Goal: Task Accomplishment & Management: Complete application form

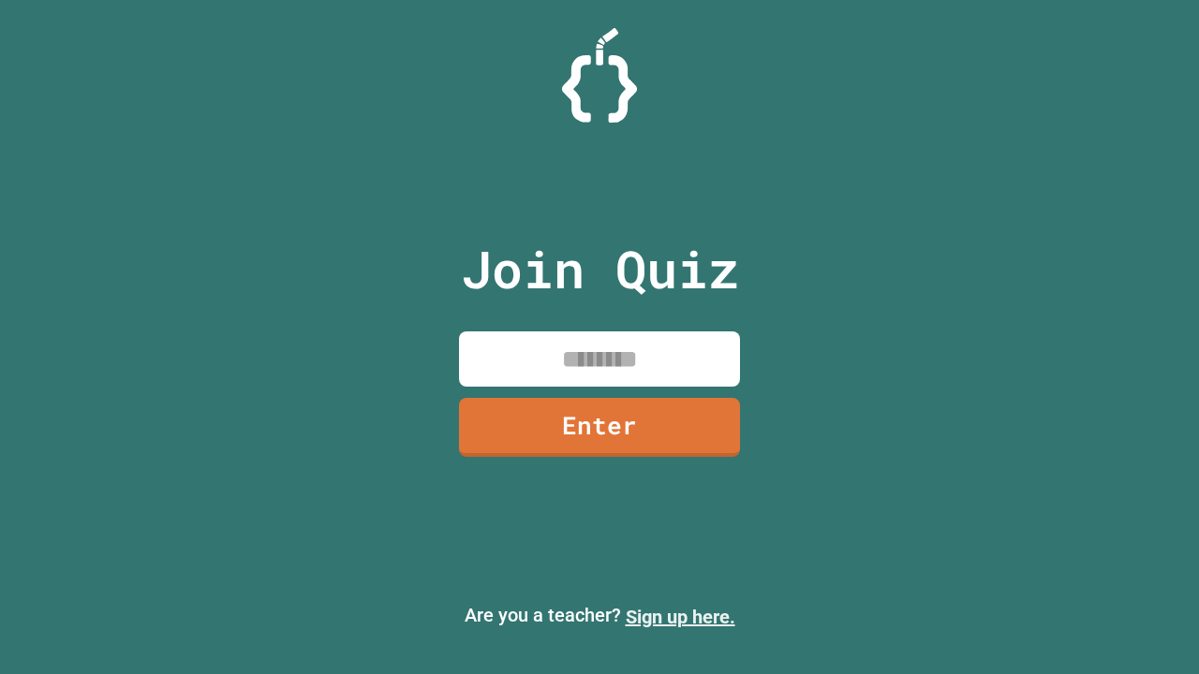
click at [680, 617] on link "Sign up here." at bounding box center [680, 617] width 110 height 22
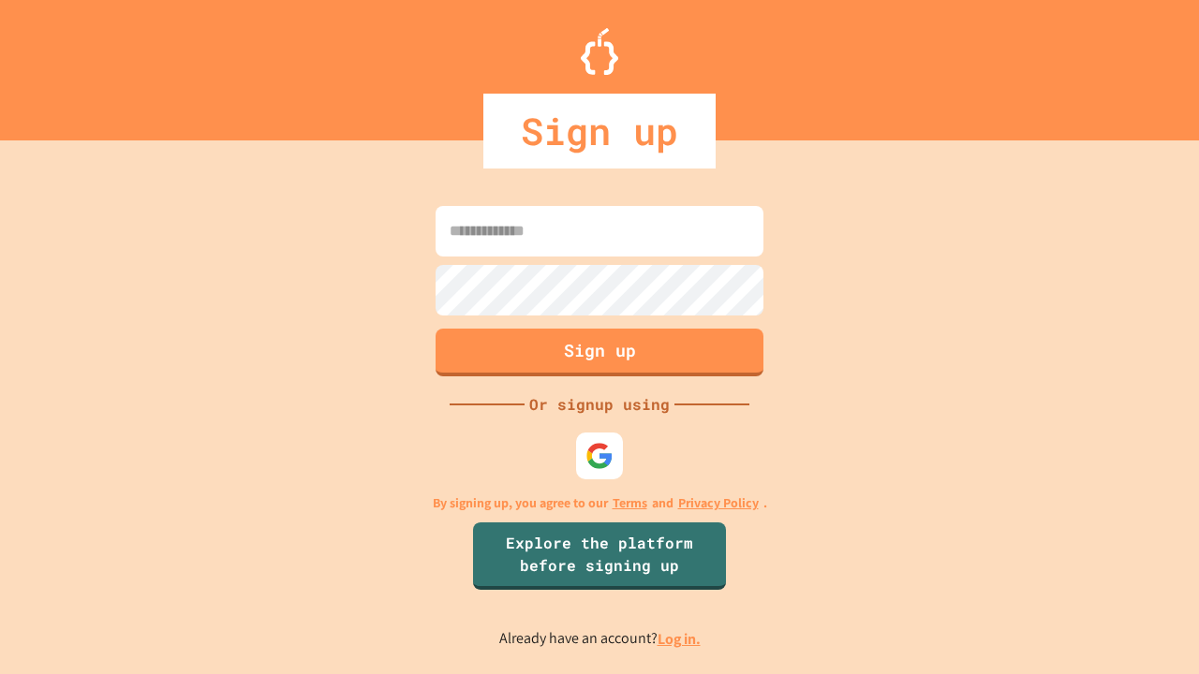
click at [680, 639] on link "Log in." at bounding box center [678, 639] width 43 height 20
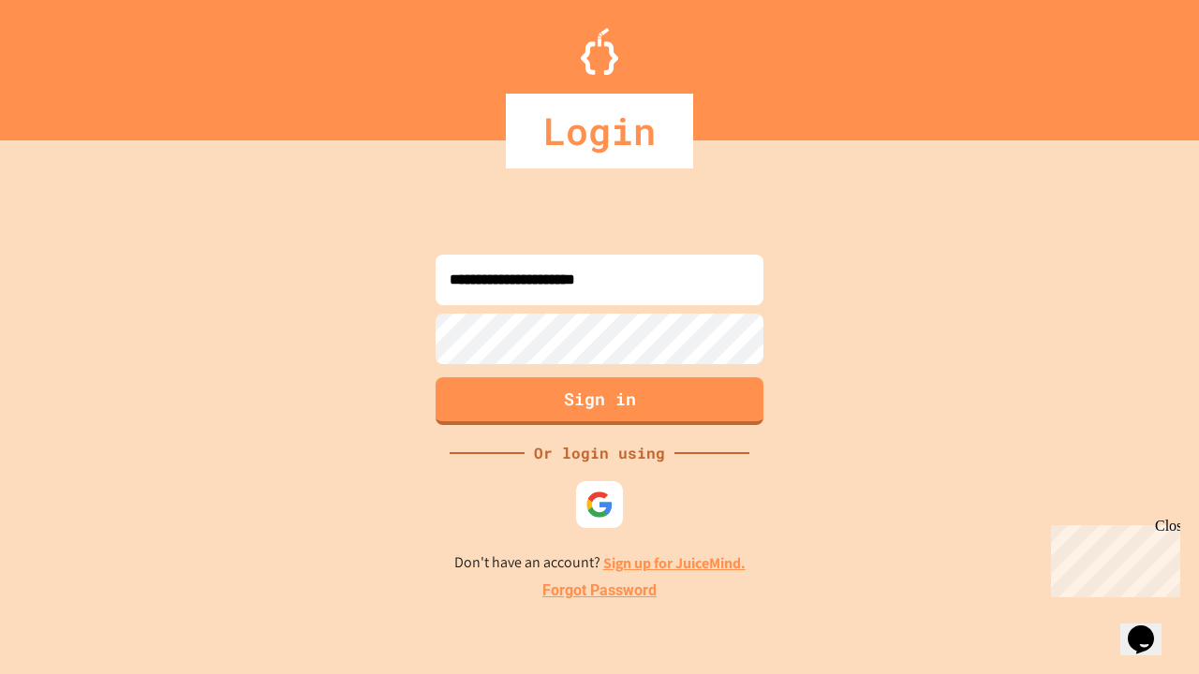
type input "**********"
